Goal: Navigation & Orientation: Find specific page/section

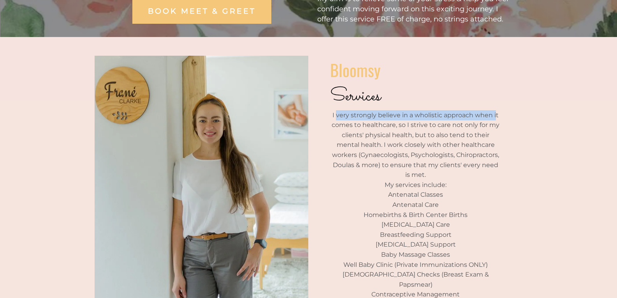
scroll to position [195, 0]
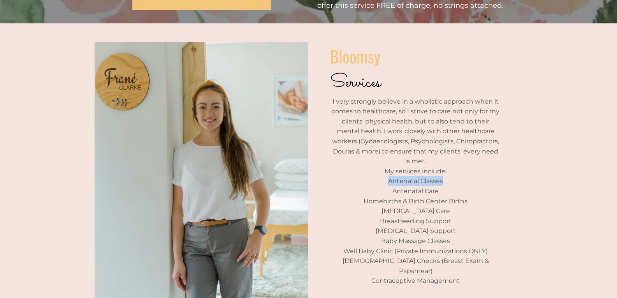
drag, startPoint x: 385, startPoint y: 173, endPoint x: 461, endPoint y: 172, distance: 75.6
click at [461, 176] on p "Antenatal Classes" at bounding box center [415, 181] width 171 height 10
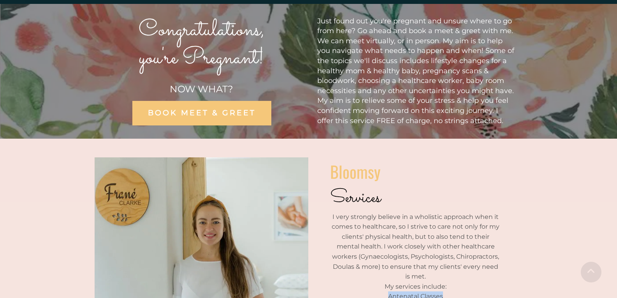
scroll to position [0, 0]
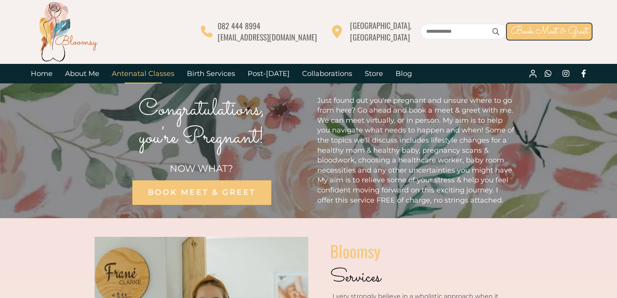
click at [156, 74] on link "Antenatal Classes" at bounding box center [143, 73] width 75 height 19
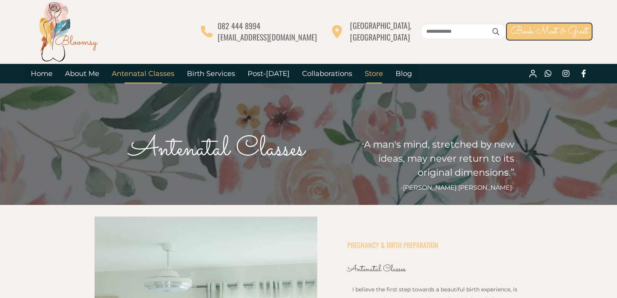
click at [364, 72] on link "Store" at bounding box center [374, 73] width 31 height 19
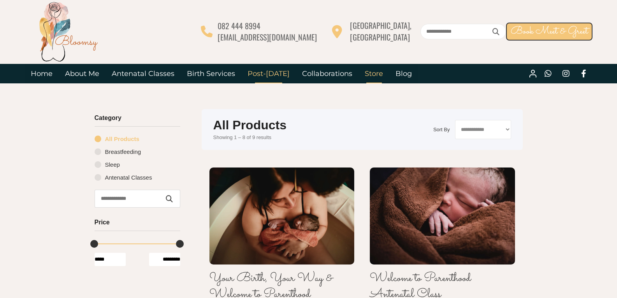
click at [262, 71] on link "Post-[DATE]" at bounding box center [269, 73] width 55 height 19
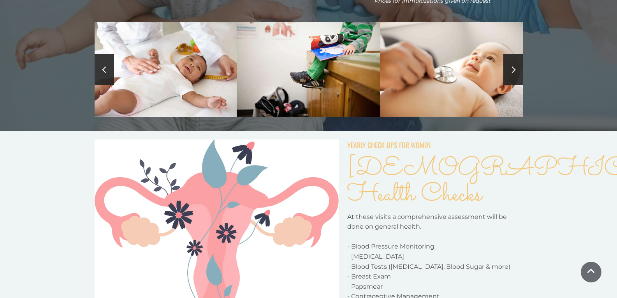
scroll to position [584, 0]
